Goal: Task Accomplishment & Management: Manage account settings

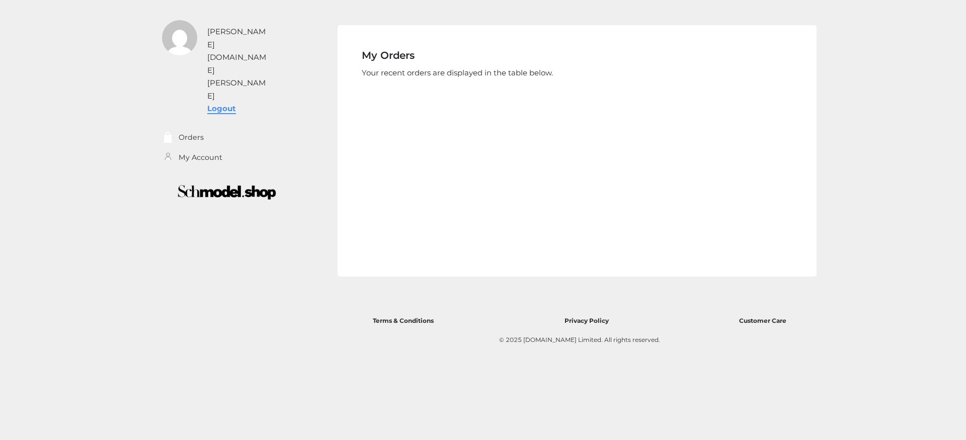
click at [227, 104] on link "Logout" at bounding box center [221, 109] width 29 height 10
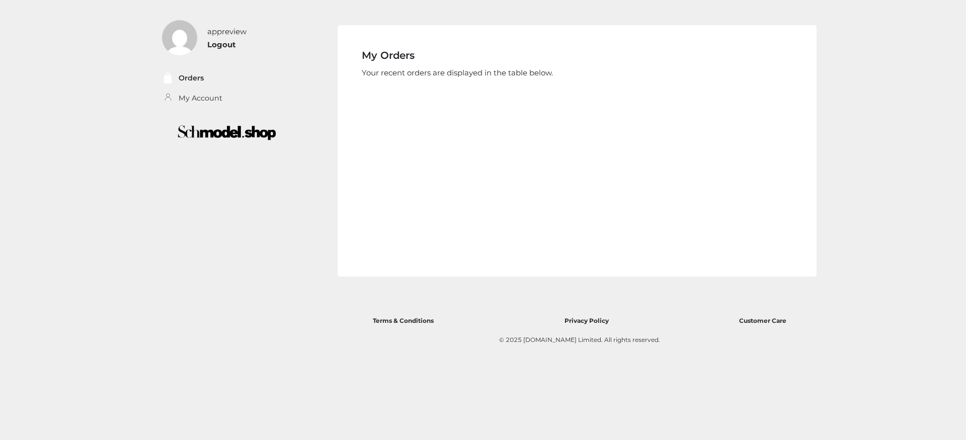
click at [243, 240] on div "appreview Logout Orders My Account Orders My Account Logout My Orders No order …" at bounding box center [483, 182] width 682 height 365
